Goal: Information Seeking & Learning: Learn about a topic

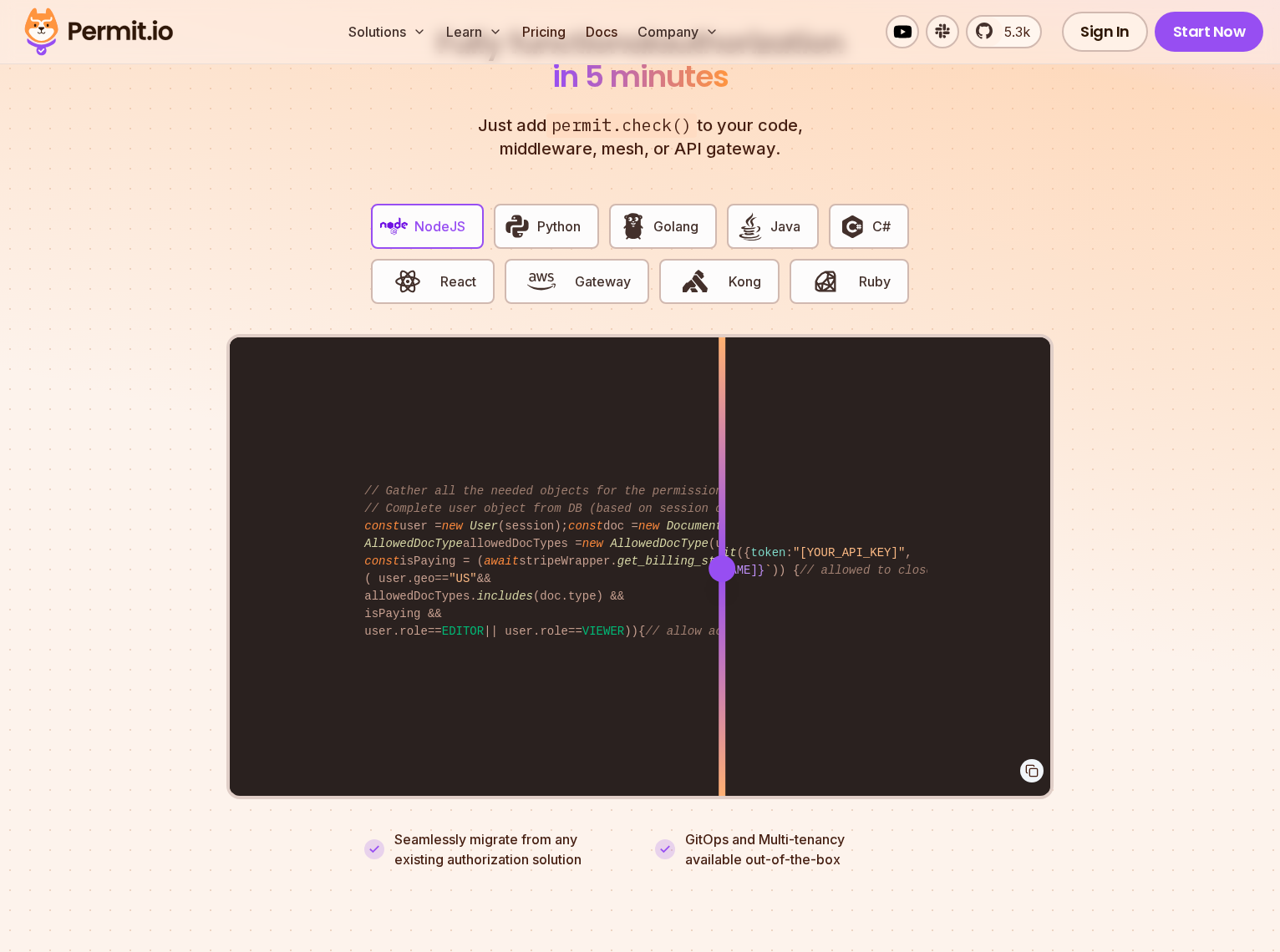
scroll to position [3195, 0]
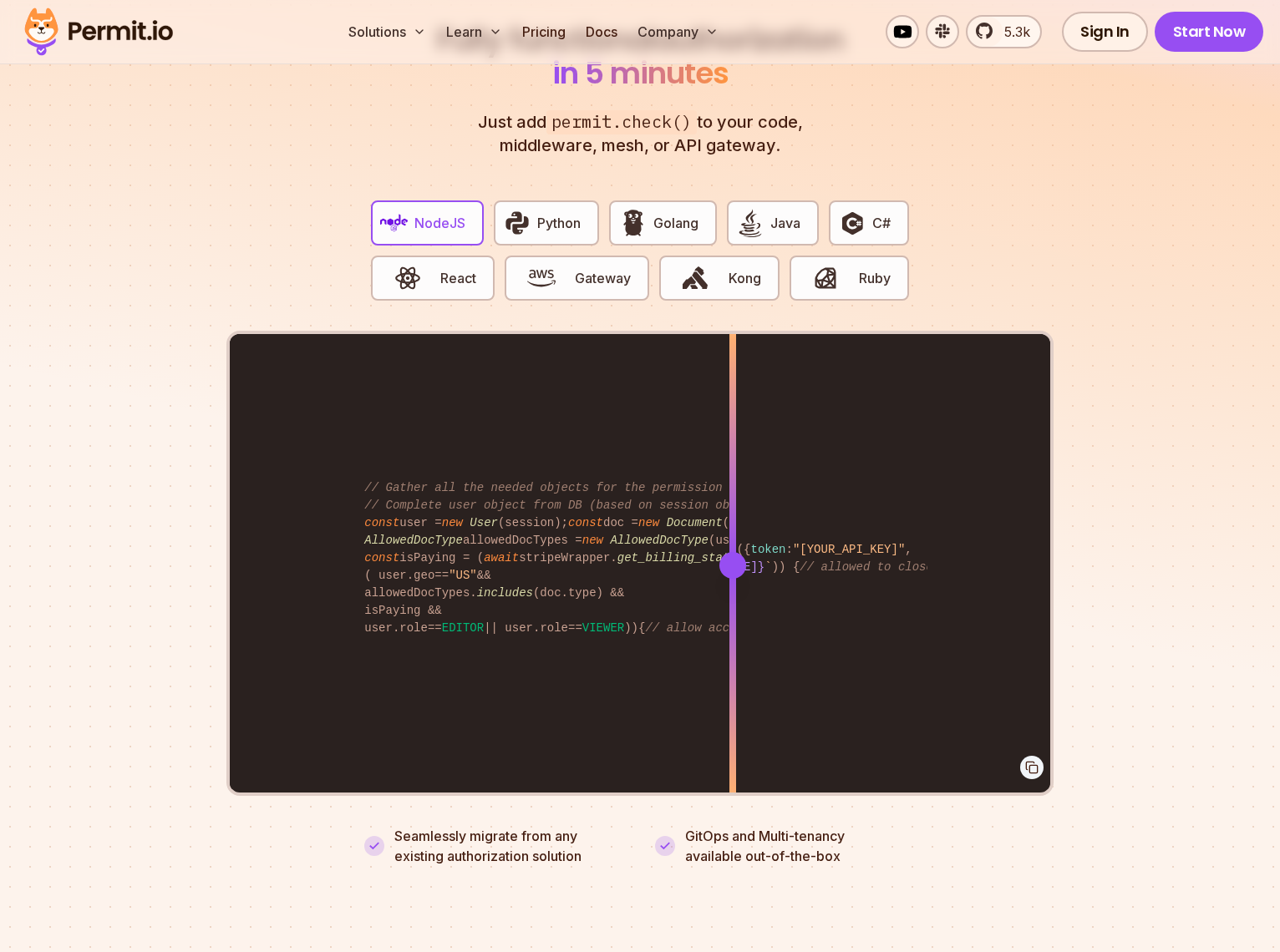
drag, startPoint x: 733, startPoint y: 534, endPoint x: 689, endPoint y: 534, distance: 44.0
click at [689, 534] on div "import { Permit } from "permitio" ; const permit = new Permit ({ token : "[YOUR…" at bounding box center [640, 564] width 820 height 461
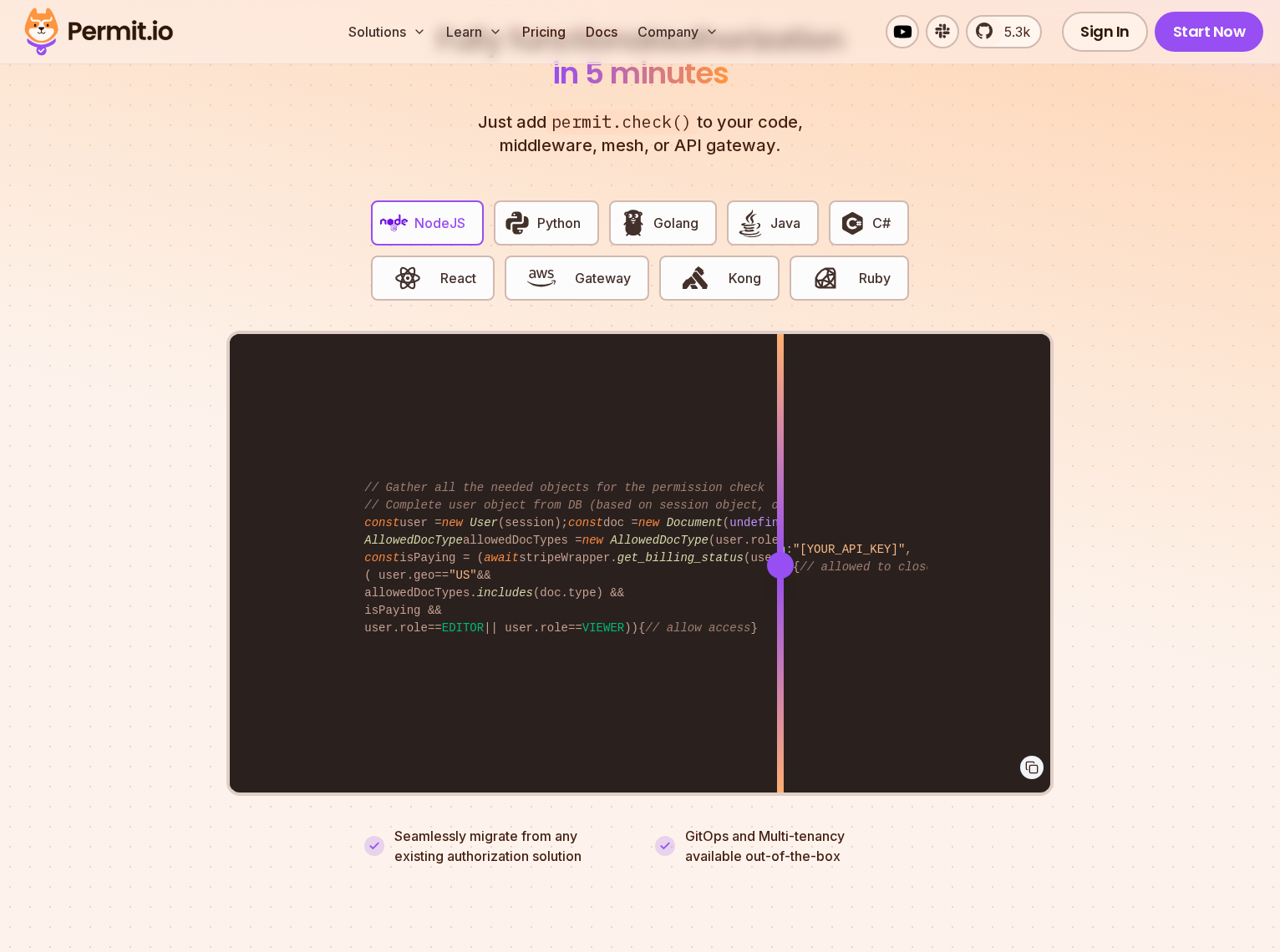
drag, startPoint x: 697, startPoint y: 548, endPoint x: 805, endPoint y: 496, distance: 119.9
click at [783, 496] on div at bounding box center [779, 564] width 7 height 461
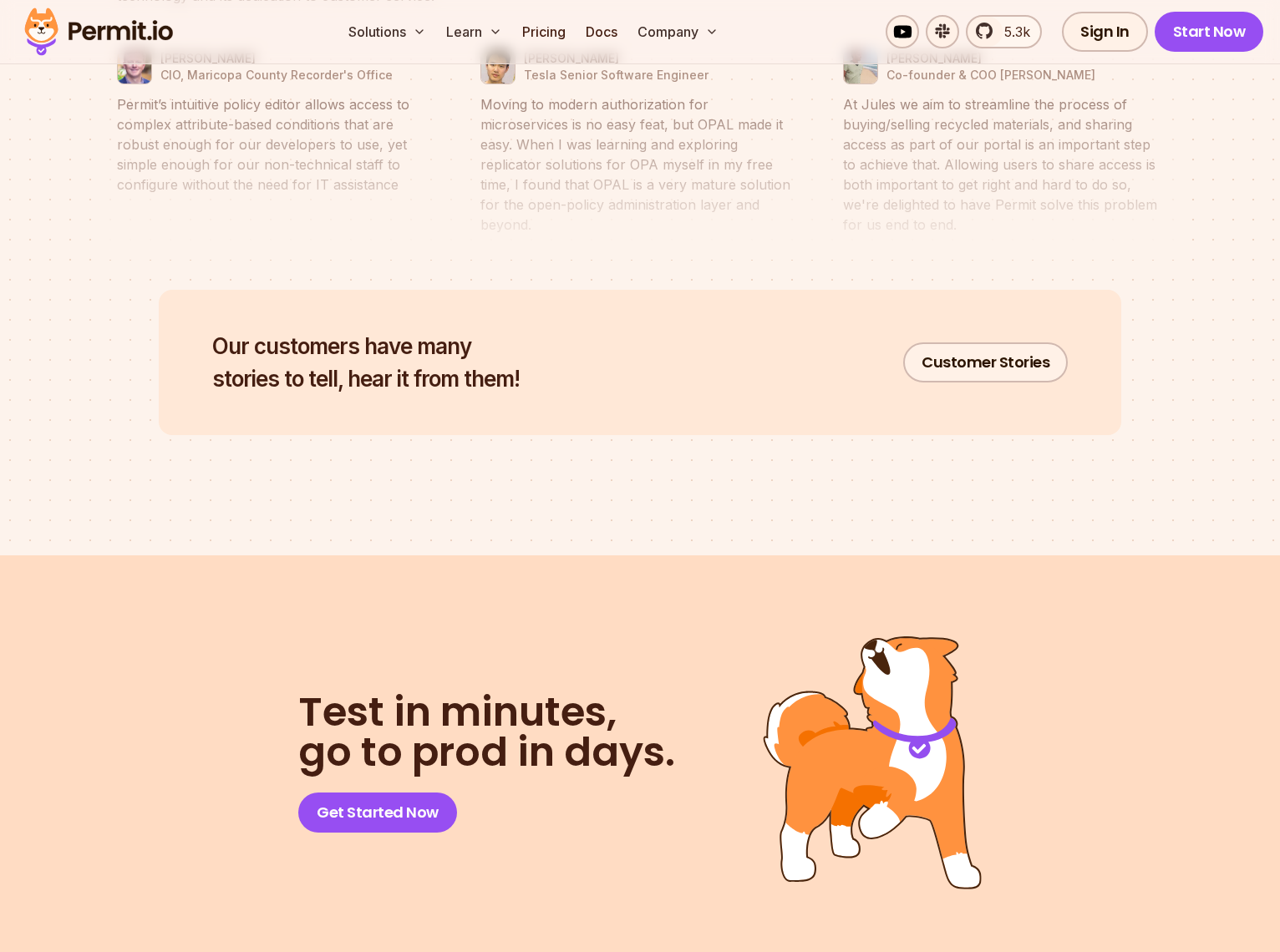
scroll to position [8404, 0]
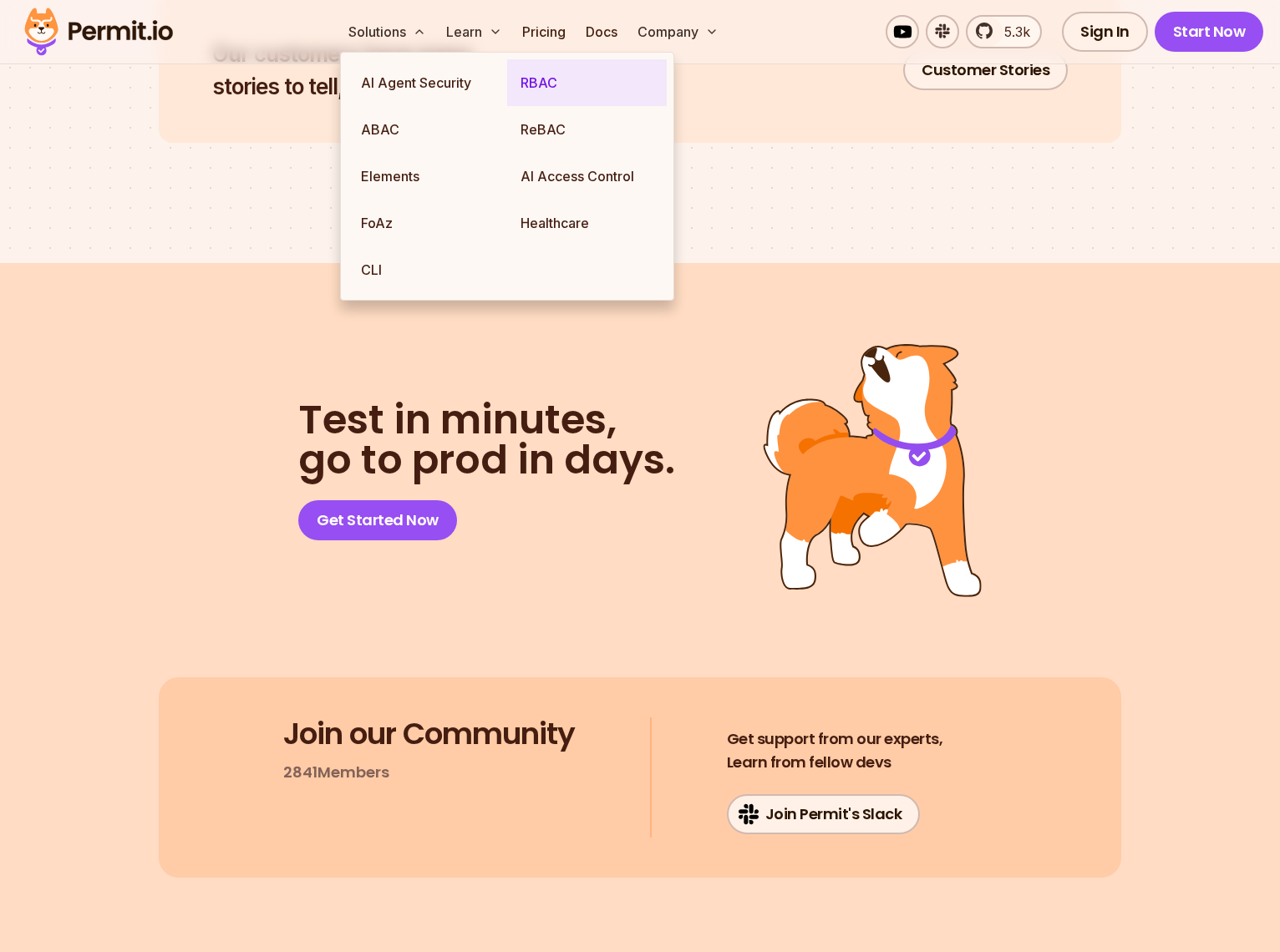
click at [547, 93] on link "RBAC" at bounding box center [587, 83] width 160 height 47
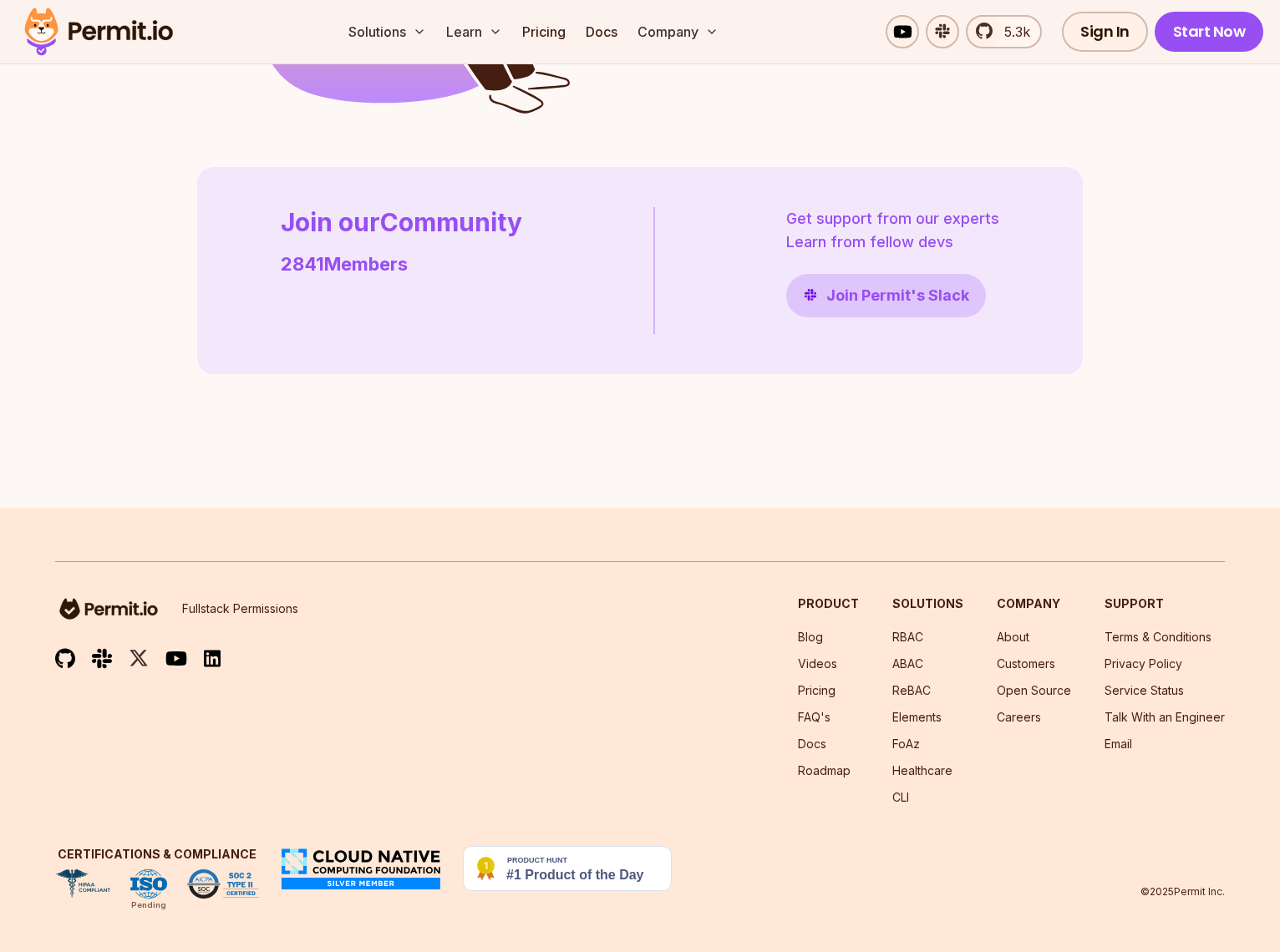
scroll to position [4743, 0]
click at [1011, 638] on link "About" at bounding box center [1012, 637] width 33 height 14
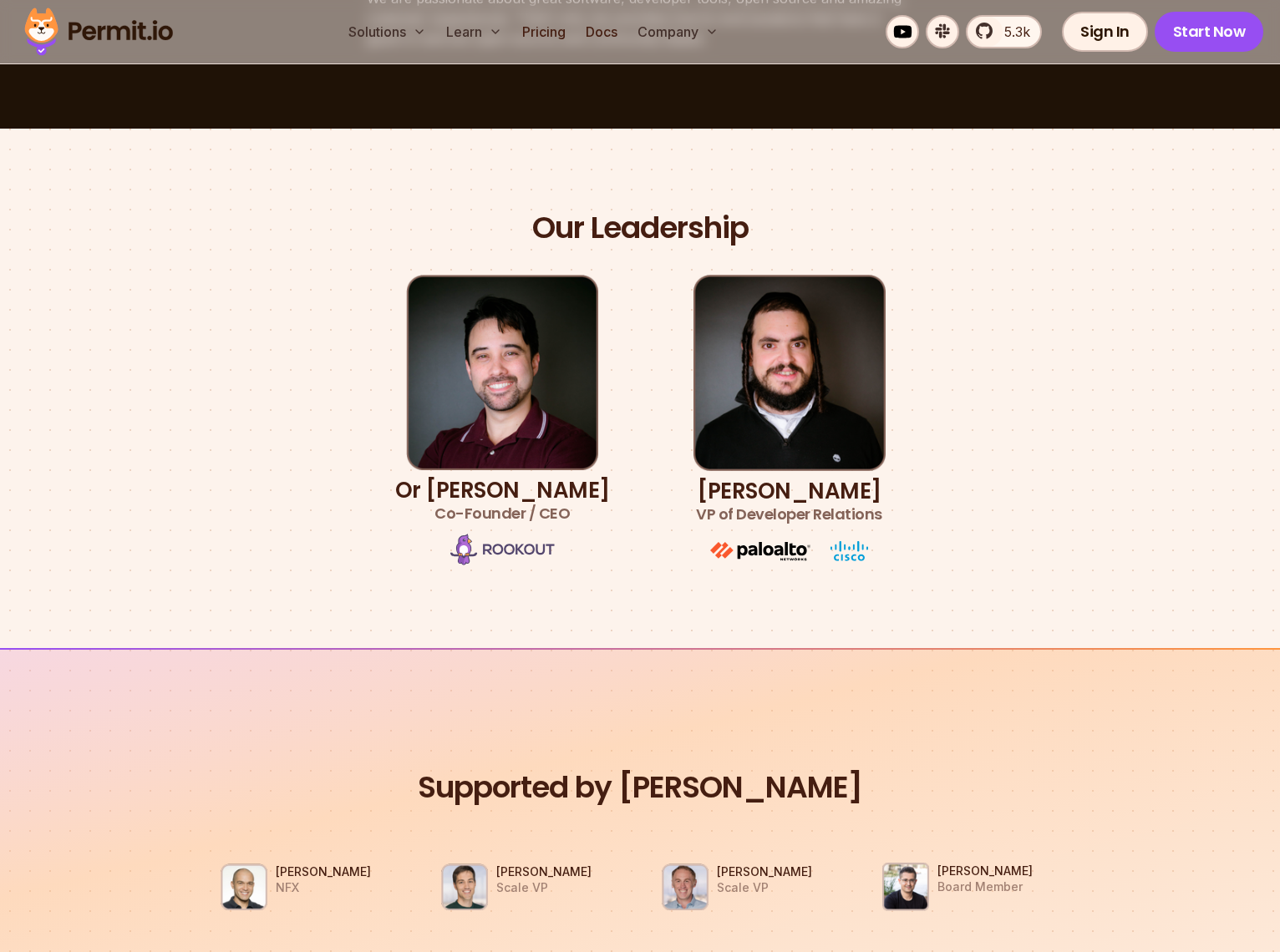
scroll to position [895, 0]
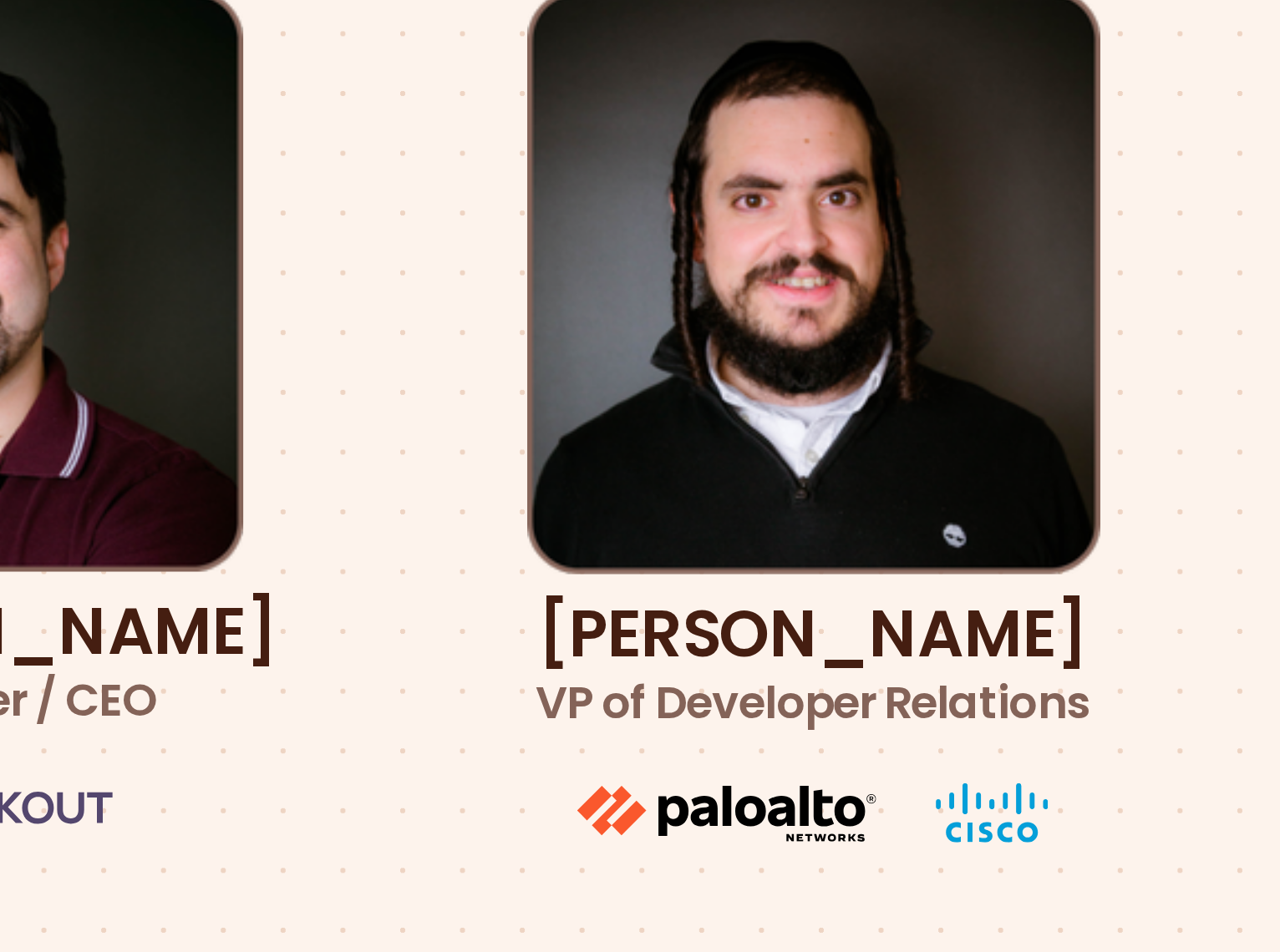
click at [775, 284] on img at bounding box center [789, 284] width 193 height 196
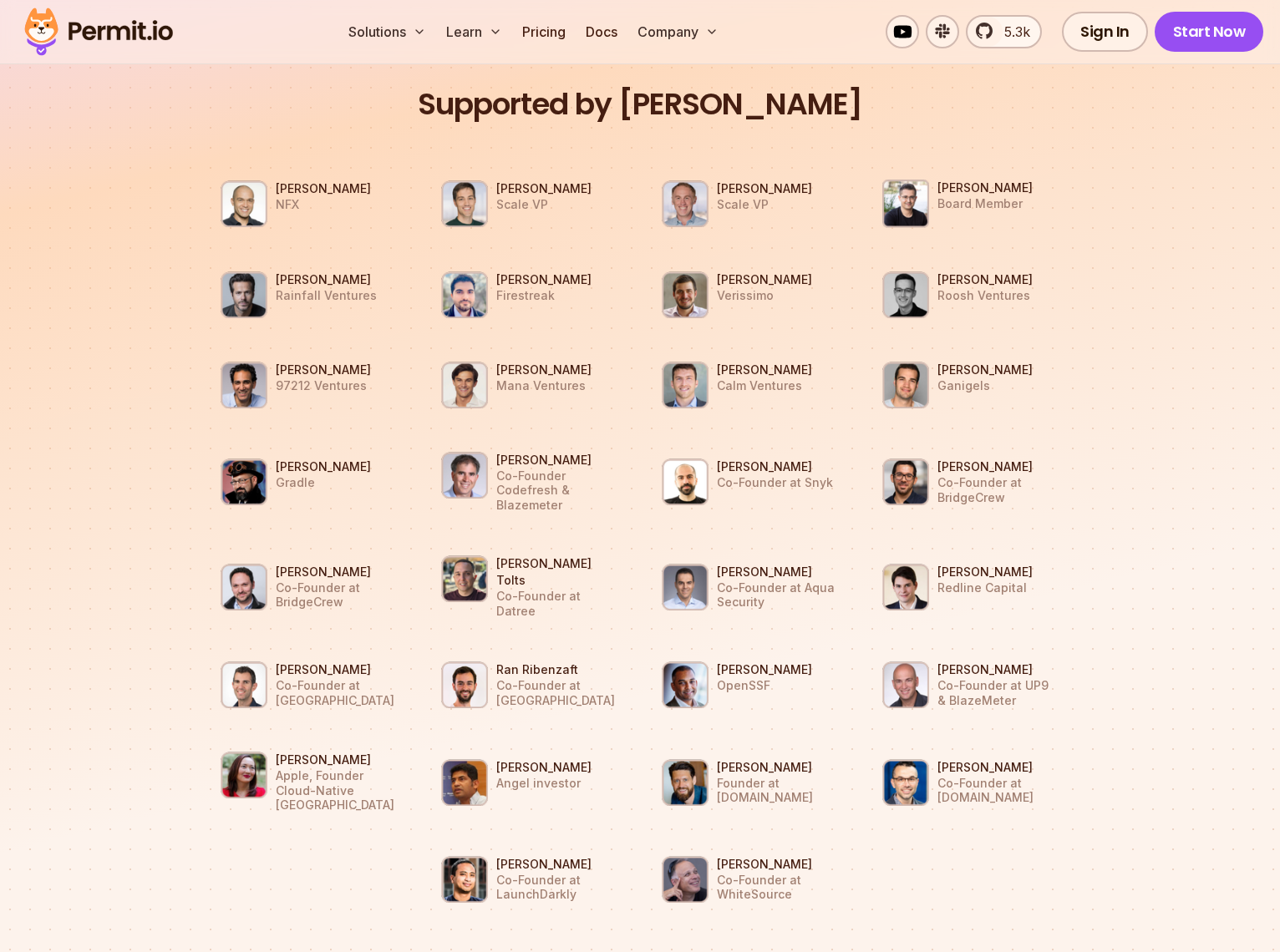
scroll to position [1484, 0]
